Goal: Task Accomplishment & Management: Use online tool/utility

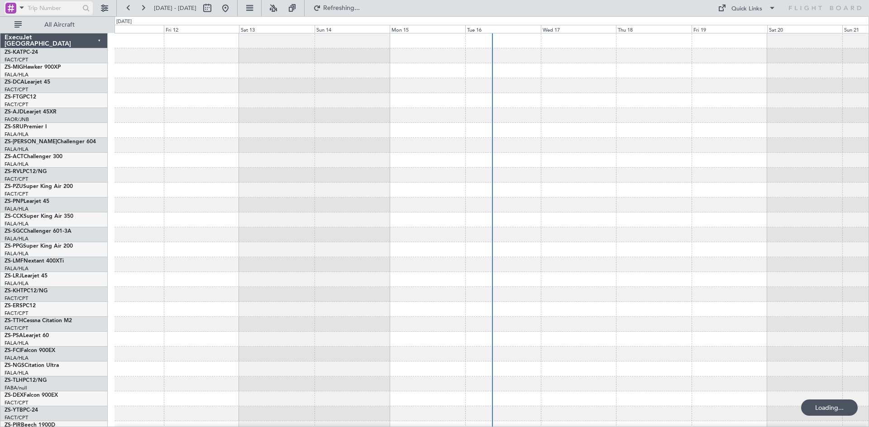
click at [20, 6] on span at bounding box center [21, 7] width 11 height 11
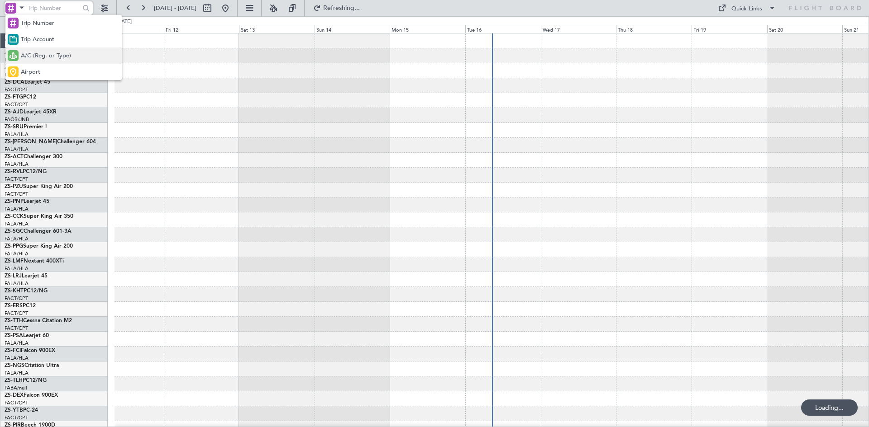
click at [31, 47] on div "A/C (Reg. or Type)" at bounding box center [63, 55] width 116 height 16
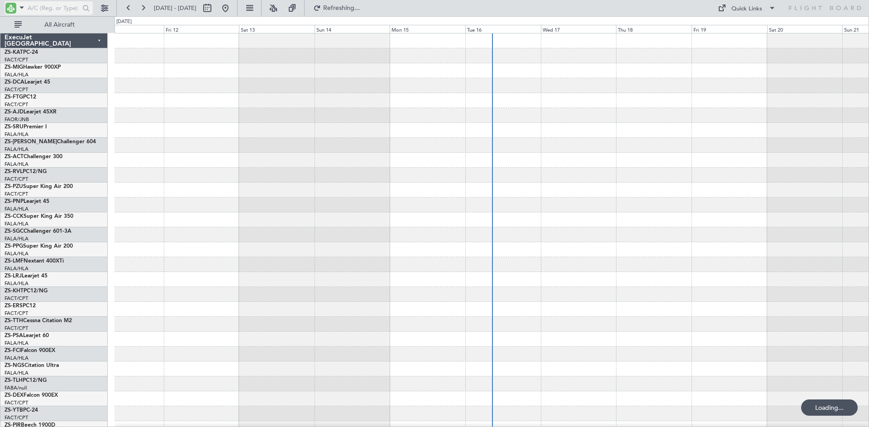
drag, startPoint x: 37, startPoint y: 4, endPoint x: 37, endPoint y: 9, distance: 5.0
click at [37, 5] on input "text" at bounding box center [54, 8] width 52 height 14
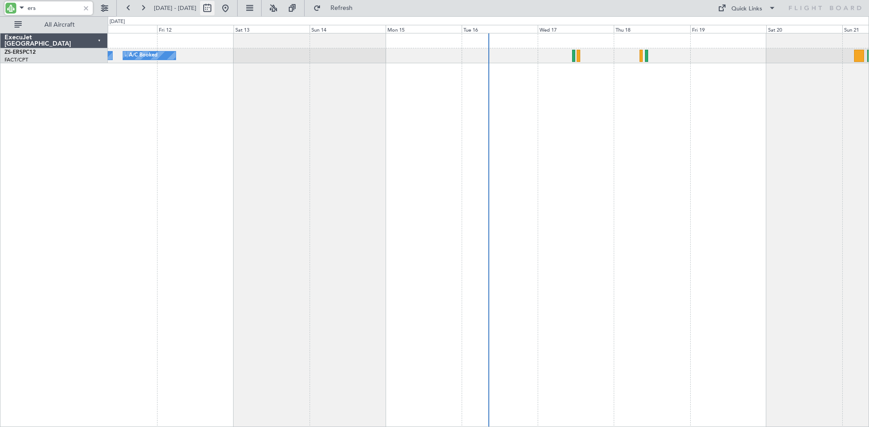
type input "ers"
click at [214, 6] on button at bounding box center [207, 8] width 14 height 14
select select "9"
select select "2025"
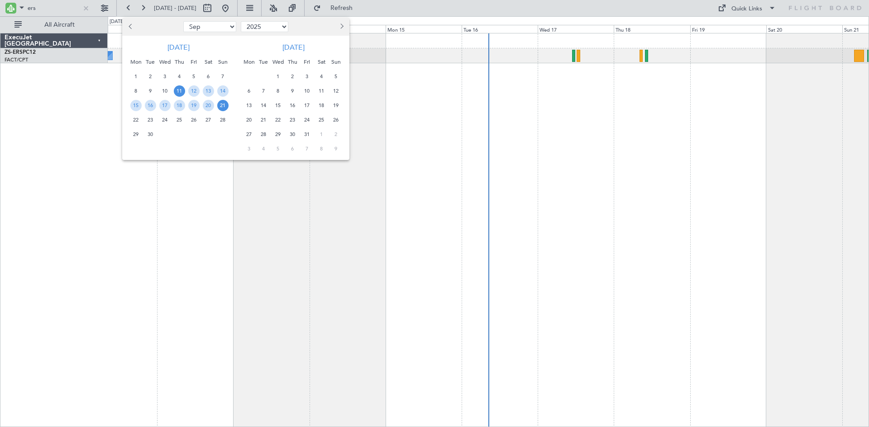
click at [344, 27] on button "Next month" at bounding box center [341, 26] width 10 height 14
click at [249, 90] on span "8" at bounding box center [248, 90] width 11 height 11
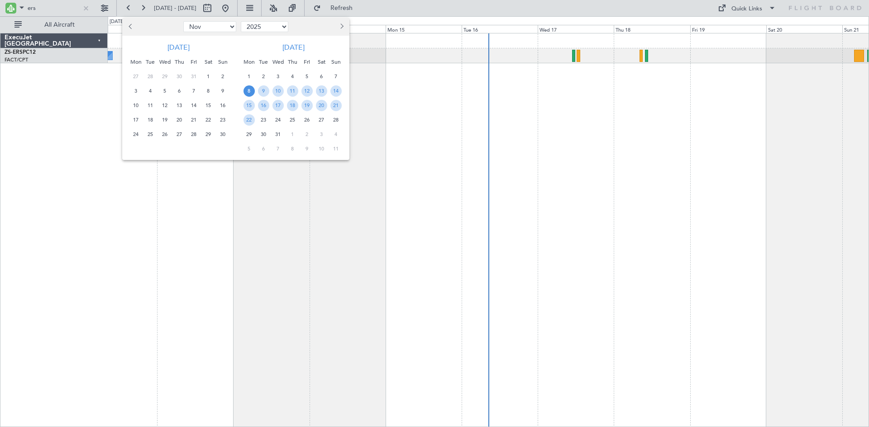
click at [249, 90] on span "8" at bounding box center [248, 90] width 11 height 11
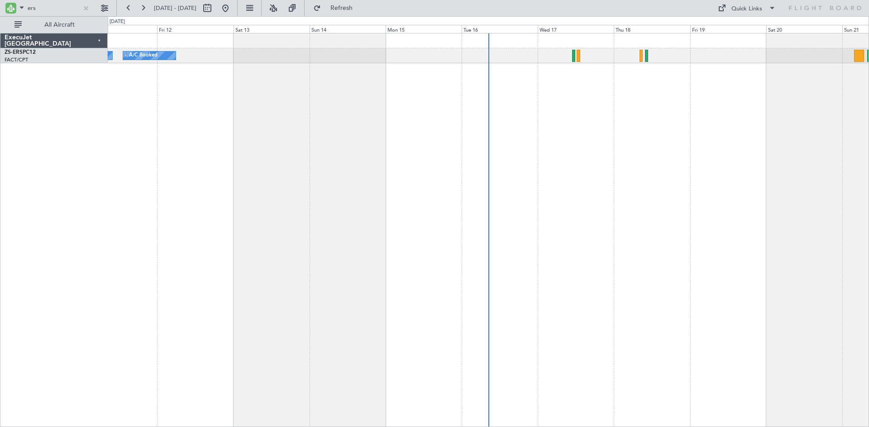
select select "12"
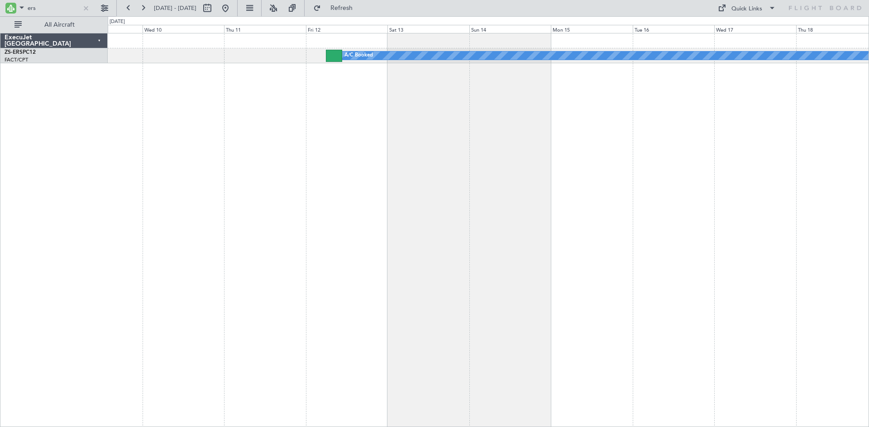
click at [382, 132] on div "A/C Booked" at bounding box center [488, 230] width 761 height 394
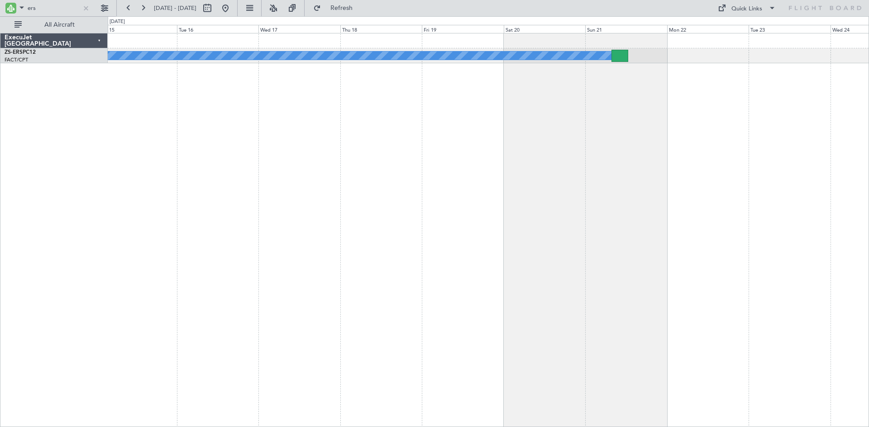
click at [306, 127] on div "A/C Booked" at bounding box center [488, 230] width 761 height 394
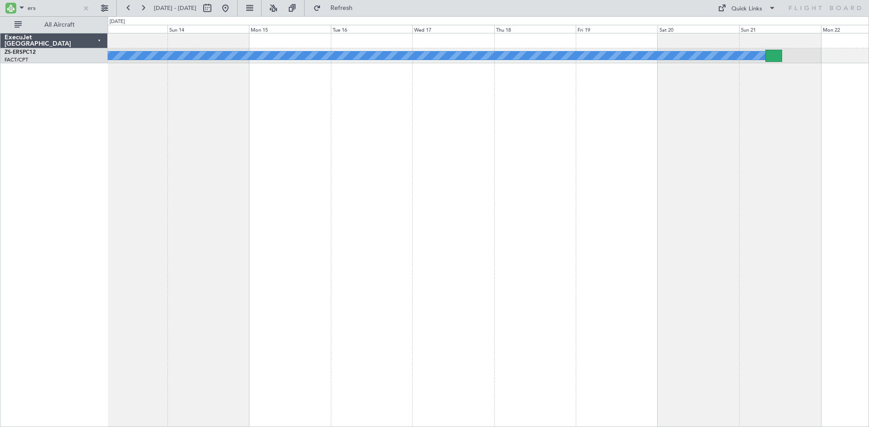
click at [748, 182] on div "A/C Booked" at bounding box center [488, 230] width 761 height 394
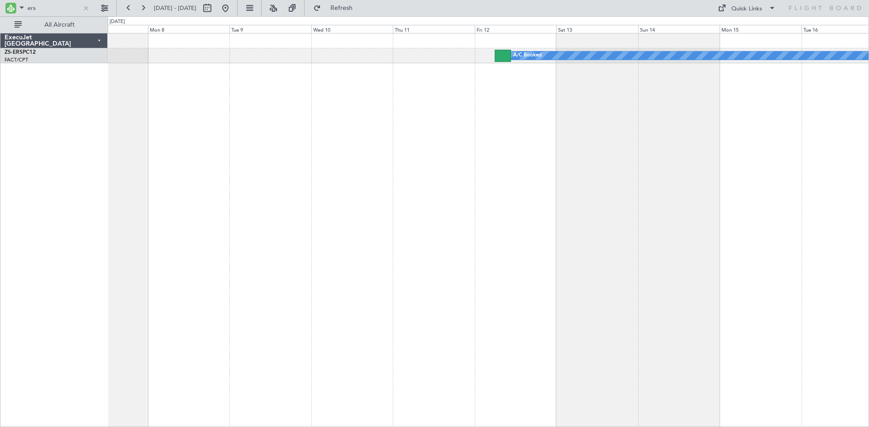
click at [442, 119] on div "A/C Booked" at bounding box center [488, 230] width 761 height 394
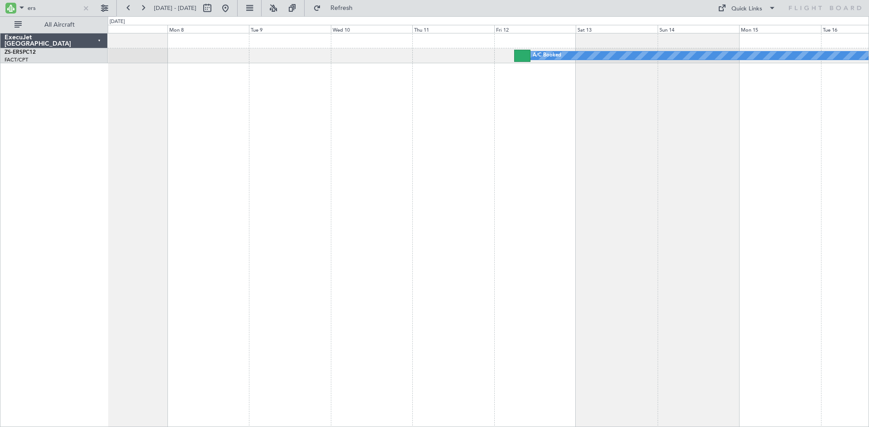
click at [228, 87] on div "A/C Booked Planned Maint Lanseria" at bounding box center [488, 230] width 761 height 394
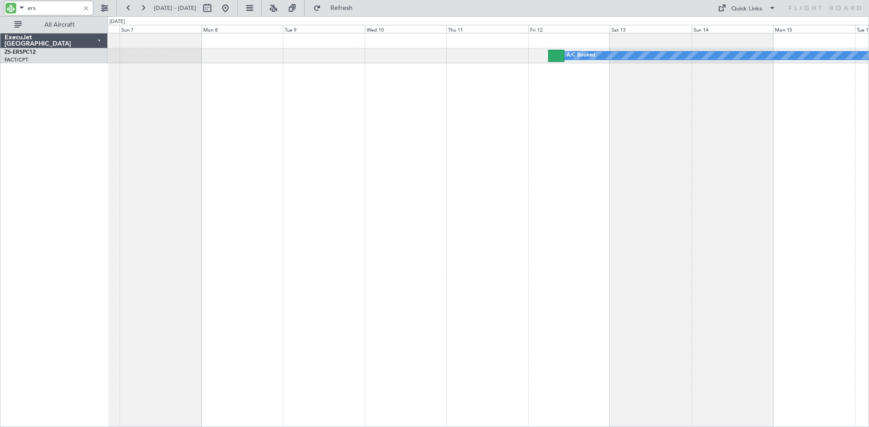
drag, startPoint x: 56, startPoint y: 8, endPoint x: 8, endPoint y: 6, distance: 47.6
click at [8, 6] on div "ers" at bounding box center [49, 8] width 88 height 14
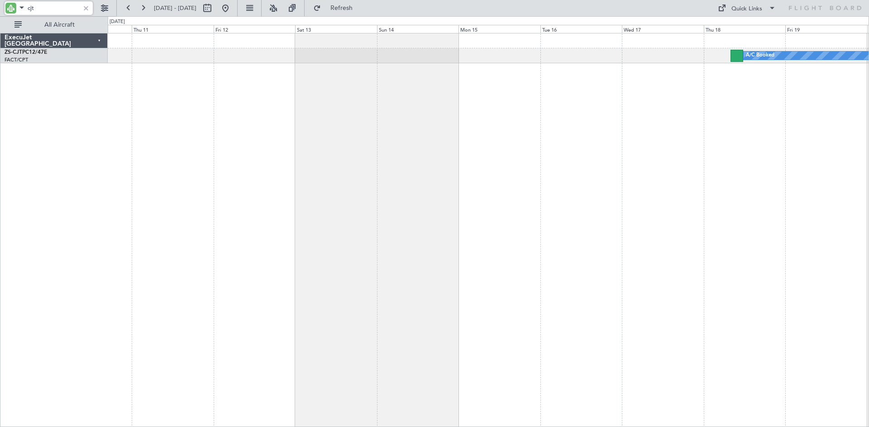
click at [289, 155] on div "A/C Booked" at bounding box center [488, 230] width 761 height 394
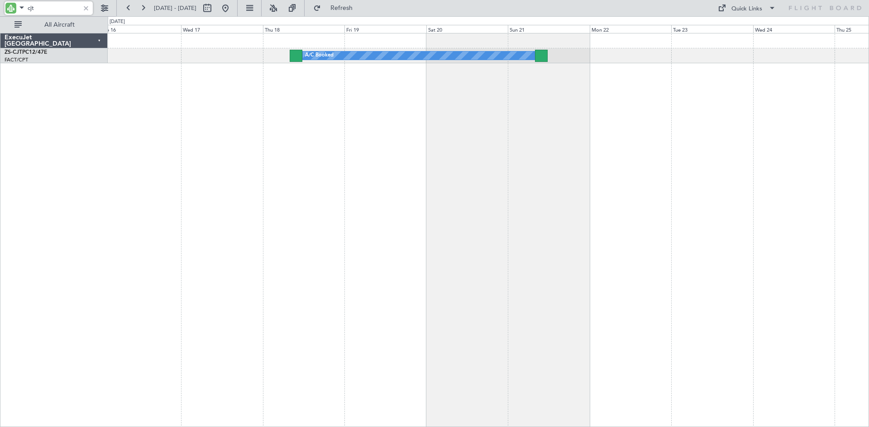
click at [345, 171] on div "A/C Booked" at bounding box center [488, 230] width 761 height 394
click at [47, 12] on input "cjt" at bounding box center [54, 8] width 52 height 14
type input "c"
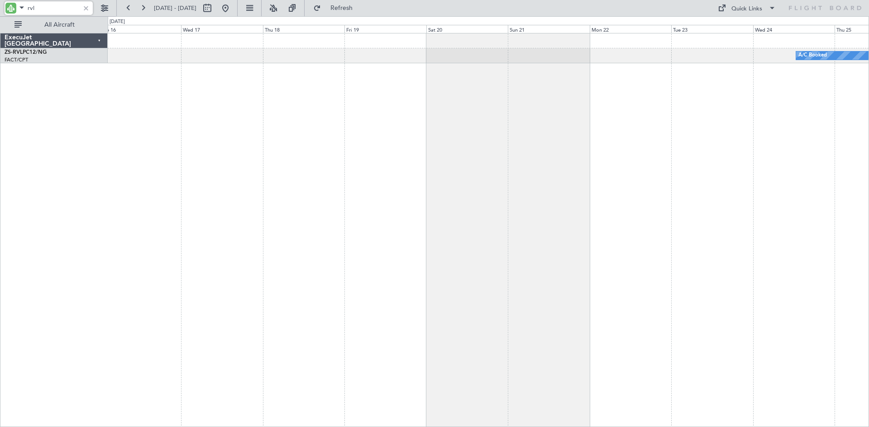
click at [39, 14] on input "rvl" at bounding box center [54, 8] width 52 height 14
type input "r"
type input "sla"
click at [214, 8] on button at bounding box center [207, 8] width 14 height 14
select select "12"
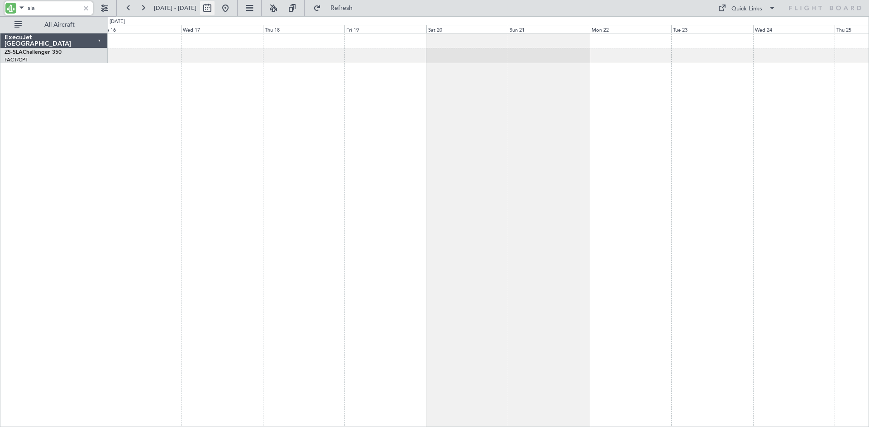
select select "2025"
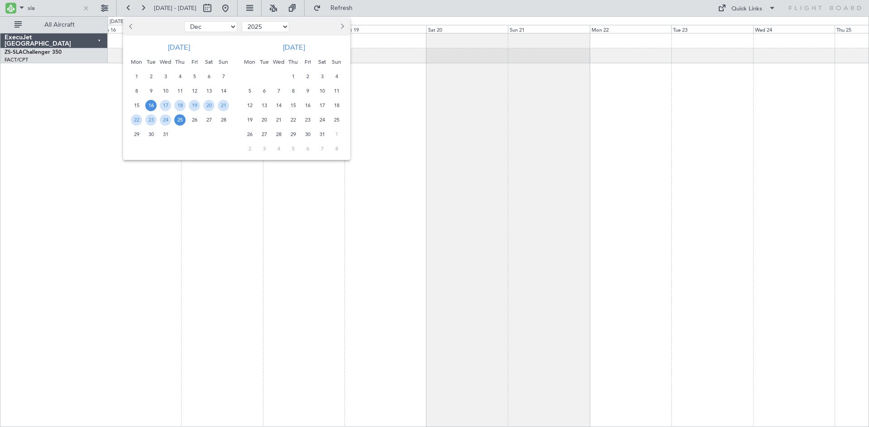
click at [135, 26] on button "Previous month" at bounding box center [132, 26] width 10 height 14
click at [133, 26] on span "Previous month" at bounding box center [131, 26] width 5 height 5
click at [133, 24] on button "Previous month" at bounding box center [132, 26] width 10 height 14
select select "8"
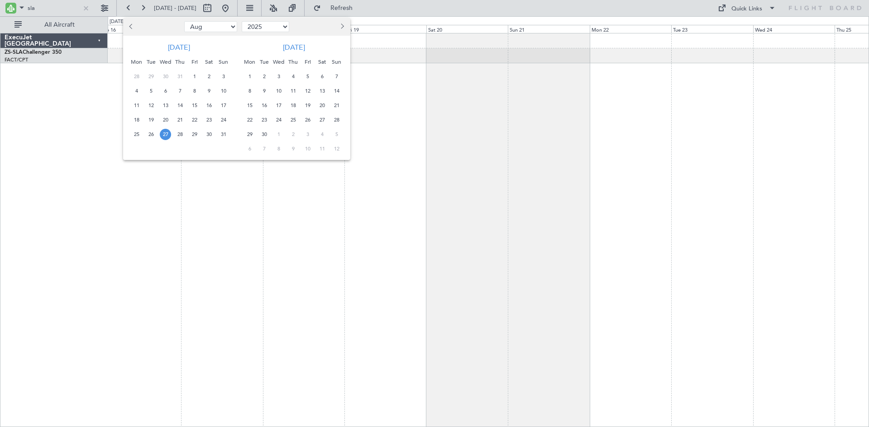
click at [164, 131] on span "27" at bounding box center [165, 134] width 11 height 11
click at [161, 132] on span "27" at bounding box center [165, 134] width 11 height 11
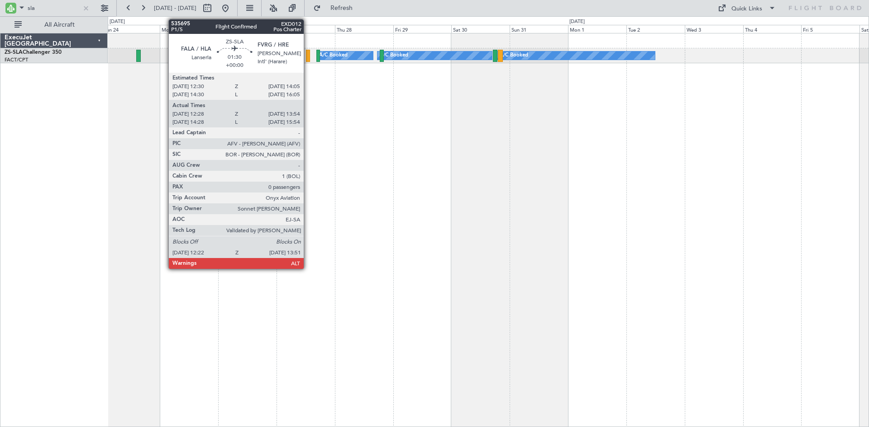
click at [308, 58] on div at bounding box center [308, 56] width 4 height 12
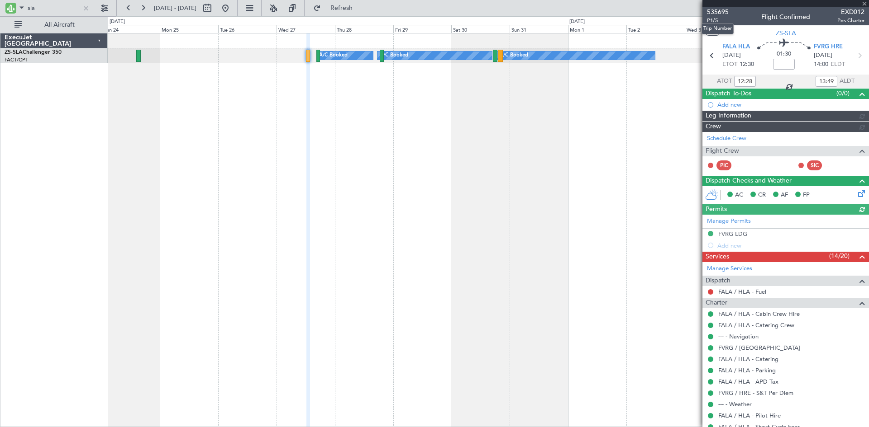
click at [716, 9] on span "535695" at bounding box center [718, 11] width 22 height 9
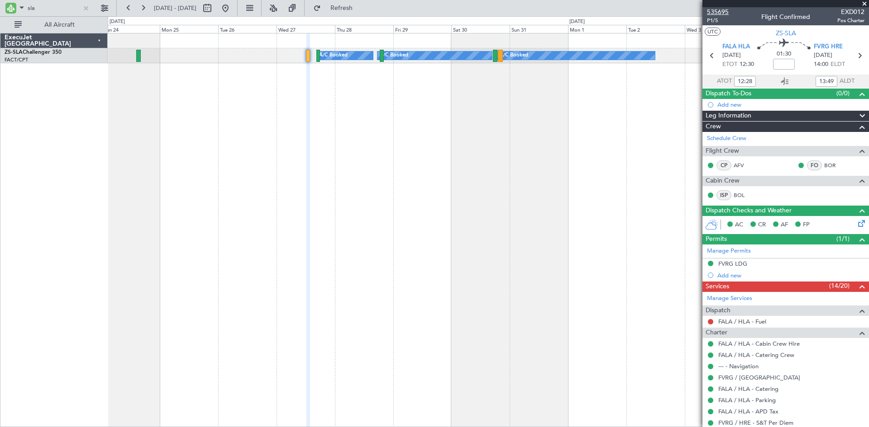
click at [713, 11] on span "535695" at bounding box center [718, 11] width 22 height 9
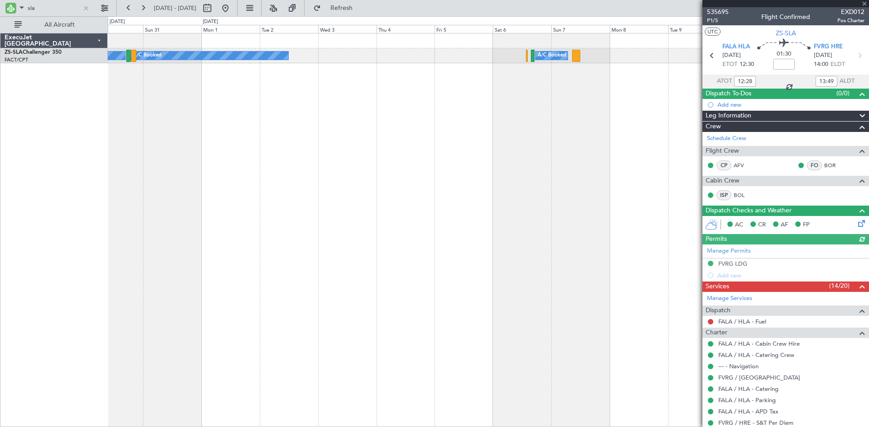
click at [186, 145] on div "A/C Booked A/C Booked A/C Booked A/C Booked" at bounding box center [488, 230] width 761 height 394
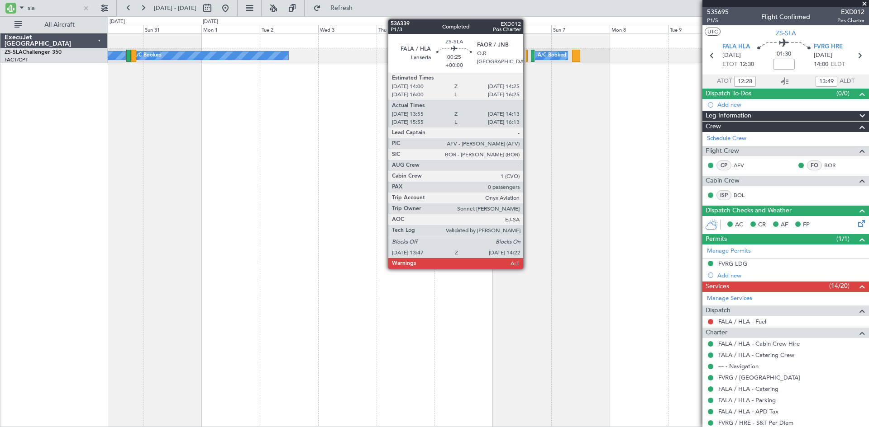
click at [527, 57] on div at bounding box center [527, 56] width 2 height 12
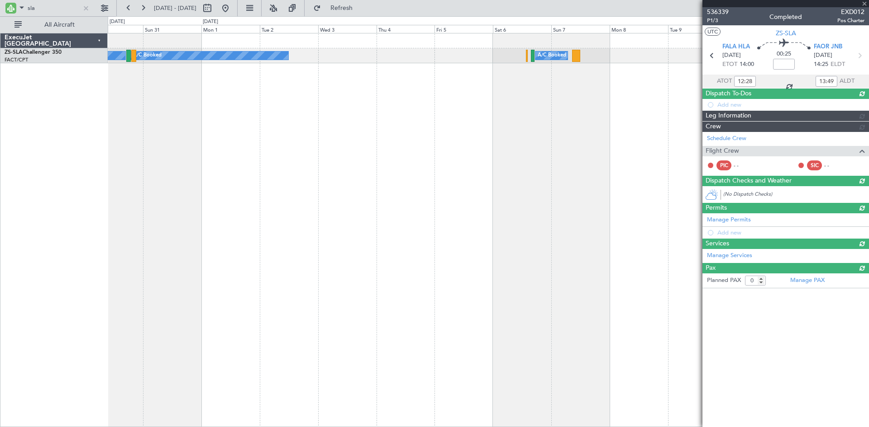
type input "13:55"
type input "14:13"
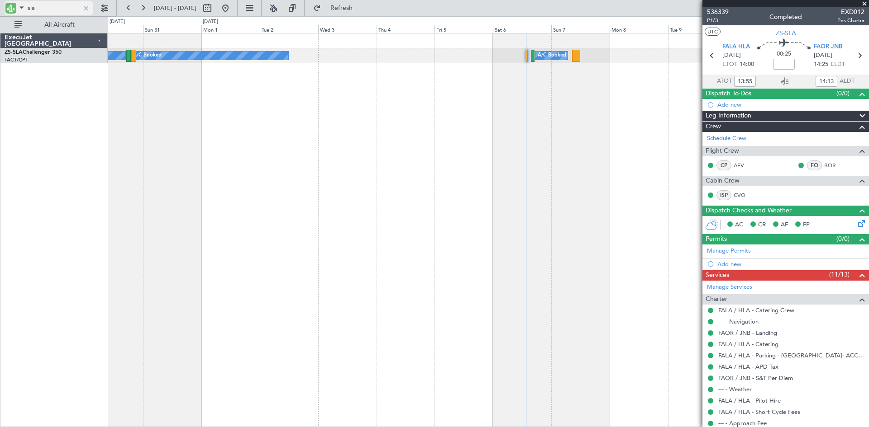
click at [53, 10] on input "sla" at bounding box center [54, 8] width 52 height 14
type input "s"
type input "dfi"
click at [233, 6] on button at bounding box center [225, 8] width 14 height 14
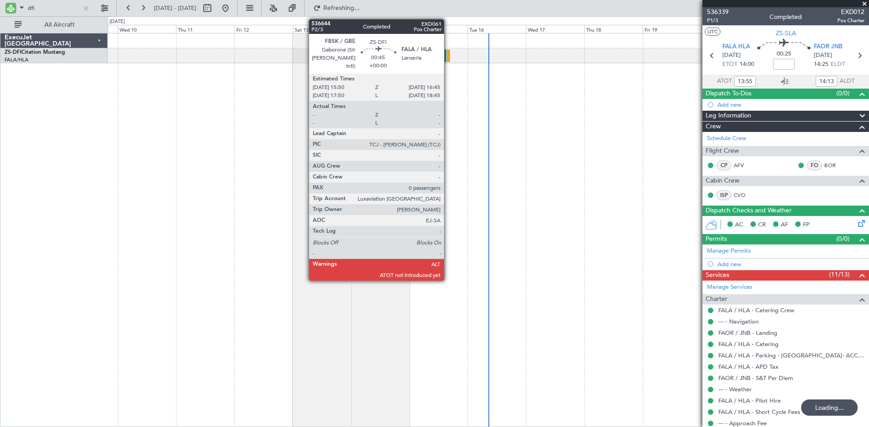
click at [448, 53] on div at bounding box center [448, 56] width 2 height 12
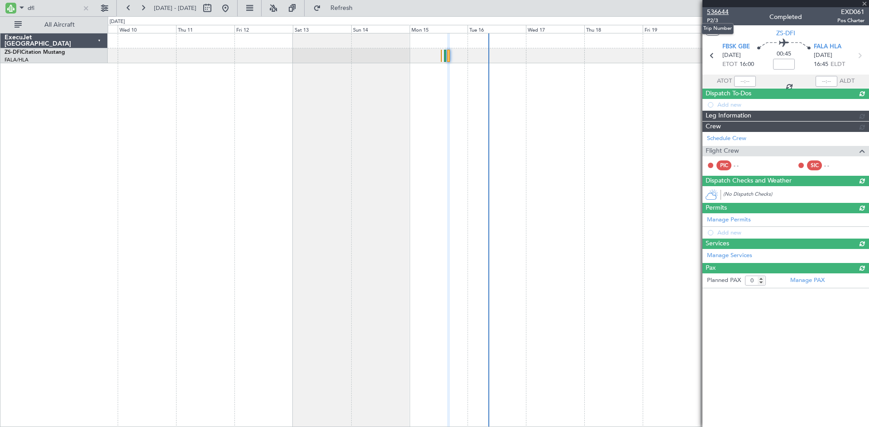
click at [722, 10] on span "536644" at bounding box center [718, 11] width 22 height 9
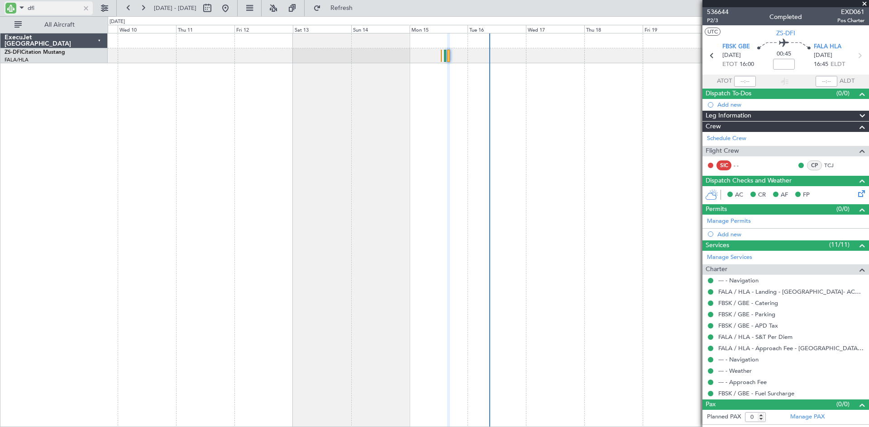
drag, startPoint x: 53, startPoint y: 10, endPoint x: 51, endPoint y: 3, distance: 7.6
click at [51, 3] on input "dfi" at bounding box center [54, 8] width 52 height 14
type input "d"
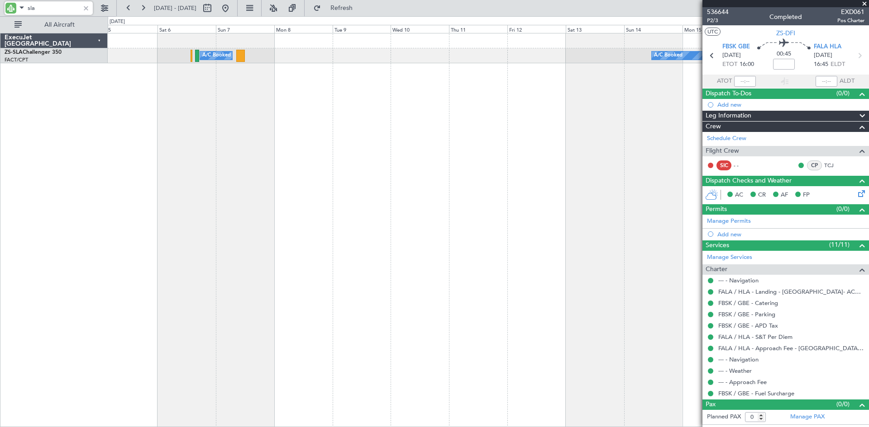
click at [489, 114] on div "A/C Booked A/C Booked A/C Booked A/C Booked A/C Booked A/C Booked A/C Booked" at bounding box center [488, 230] width 761 height 394
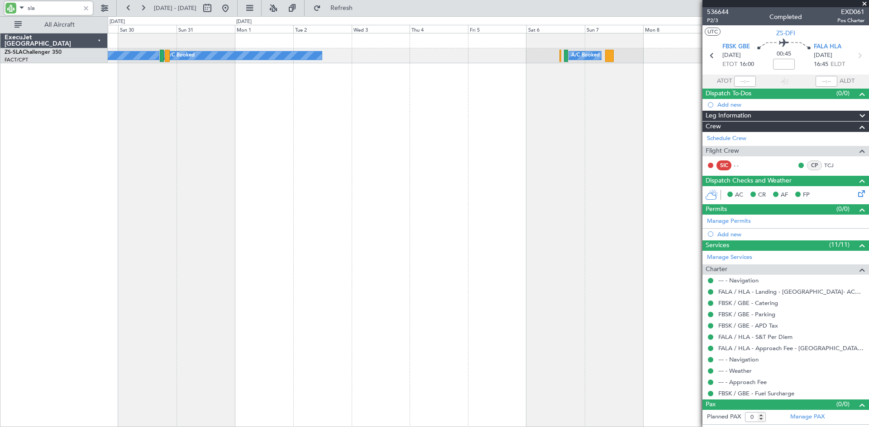
click at [583, 113] on div "A/C Booked A/C Booked A/C Booked A/C Booked A/C Booked" at bounding box center [488, 230] width 761 height 394
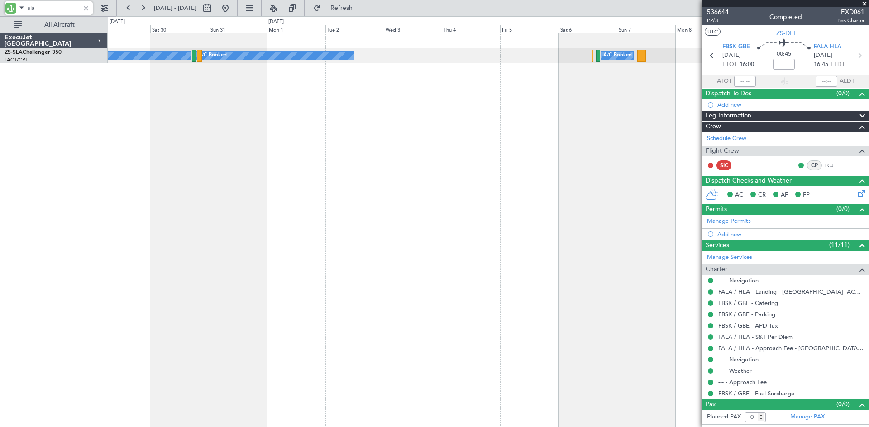
click at [67, 12] on input "sla" at bounding box center [54, 8] width 52 height 14
type input "s"
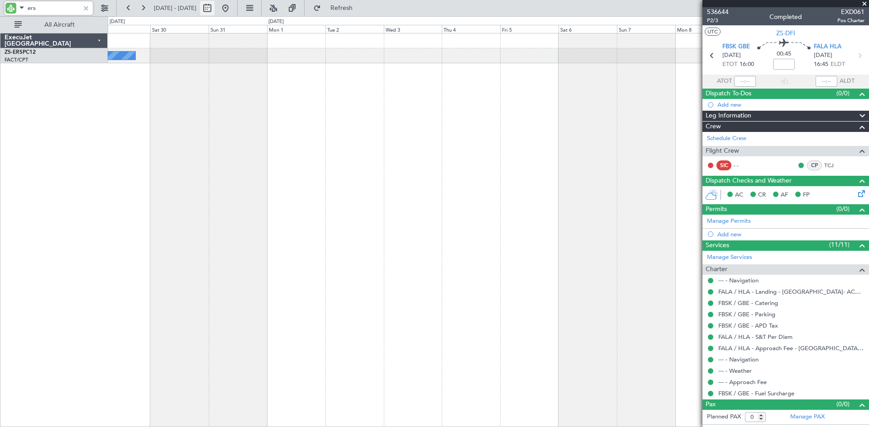
type input "ers"
click at [214, 8] on button at bounding box center [207, 8] width 14 height 14
select select "8"
select select "2025"
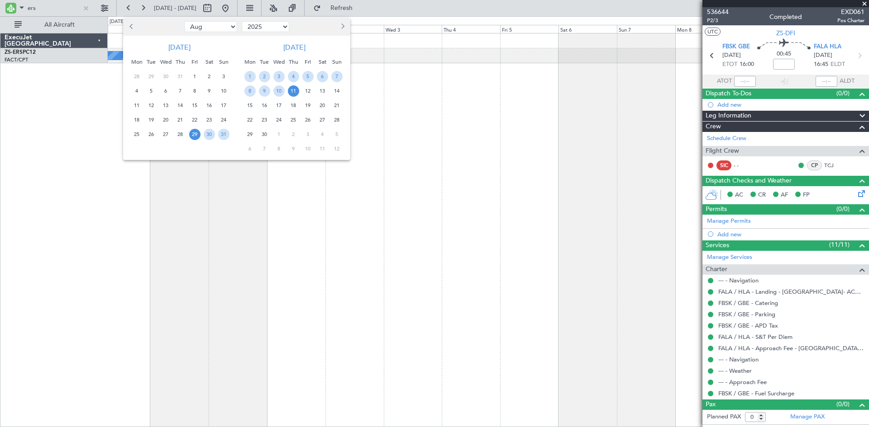
click at [344, 27] on button "Next month" at bounding box center [342, 26] width 10 height 14
click at [310, 92] on span "7" at bounding box center [307, 90] width 11 height 11
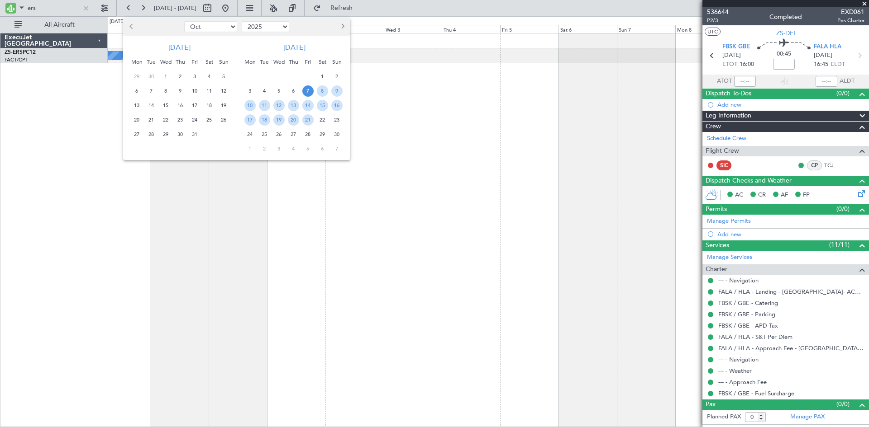
click at [309, 92] on span "7" at bounding box center [307, 90] width 11 height 11
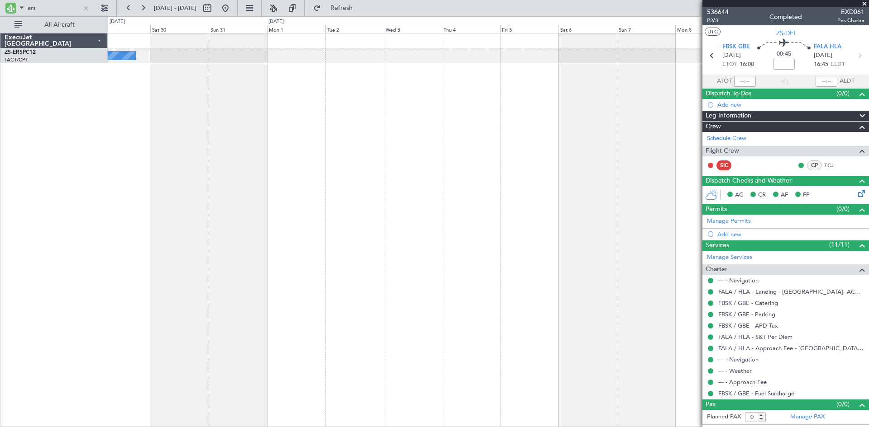
select select "11"
